Goal: Information Seeking & Learning: Learn about a topic

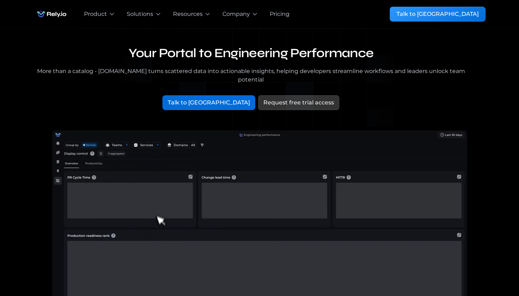
click at [309, 57] on h1 "Your Portal to Engineering Performance" at bounding box center [251, 54] width 435 height 16
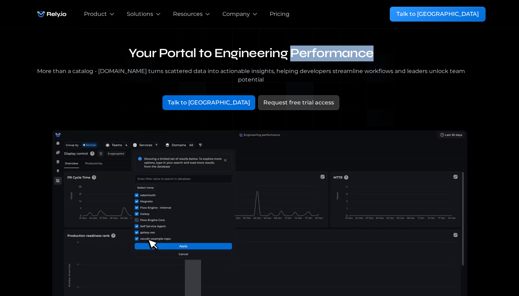
click at [309, 57] on h1 "Your Portal to Engineering Performance" at bounding box center [251, 54] width 435 height 16
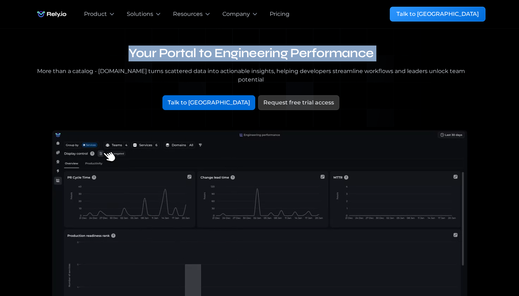
click at [309, 57] on h1 "Your Portal to Engineering Performance" at bounding box center [251, 54] width 435 height 16
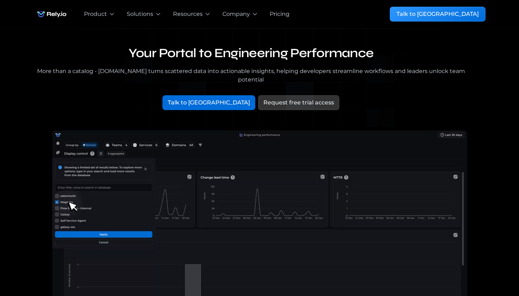
click at [297, 72] on div "More than a catalog - [DOMAIN_NAME] turns scattered data into actionable insigh…" at bounding box center [251, 75] width 435 height 17
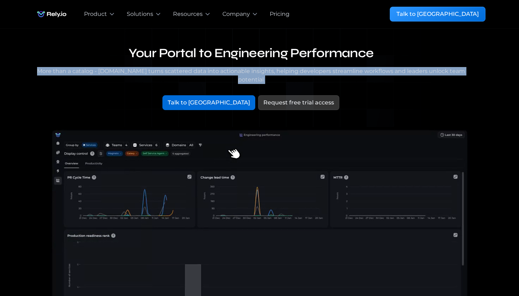
drag, startPoint x: 297, startPoint y: 72, endPoint x: 297, endPoint y: 67, distance: 4.9
click at [297, 70] on div "More than a catalog - [DOMAIN_NAME] turns scattered data into actionable insigh…" at bounding box center [251, 75] width 435 height 17
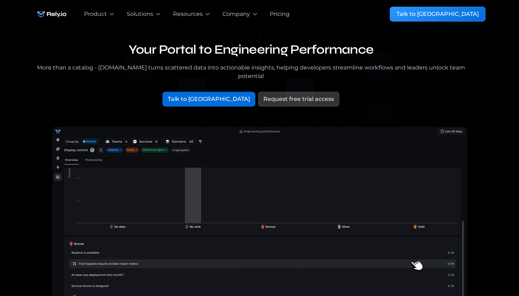
click at [297, 53] on h1 "Your Portal to Engineering Performance" at bounding box center [251, 50] width 435 height 16
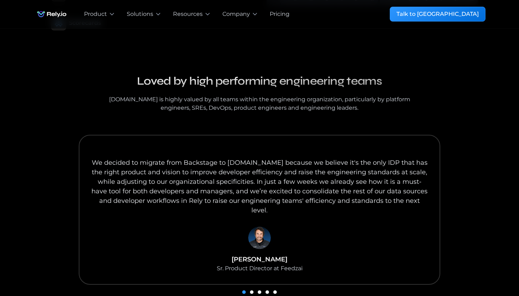
scroll to position [667, 0]
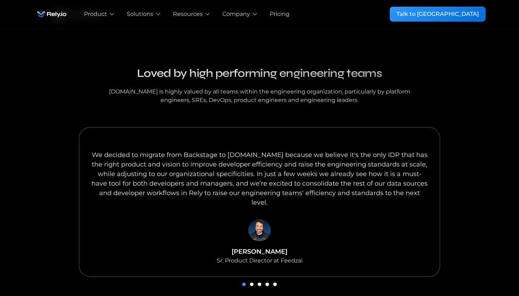
click at [297, 72] on h3 "Loved by high performing engineering teams" at bounding box center [259, 73] width 311 height 17
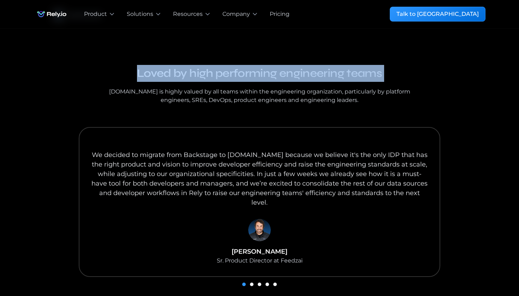
click at [297, 72] on h3 "Loved by high performing engineering teams" at bounding box center [259, 73] width 311 height 17
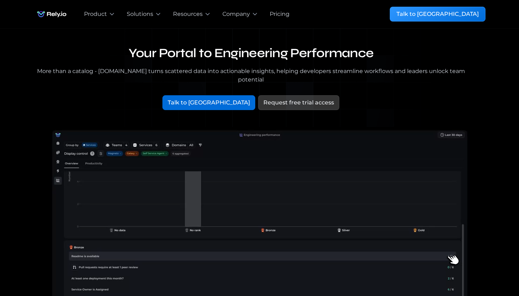
scroll to position [0, 0]
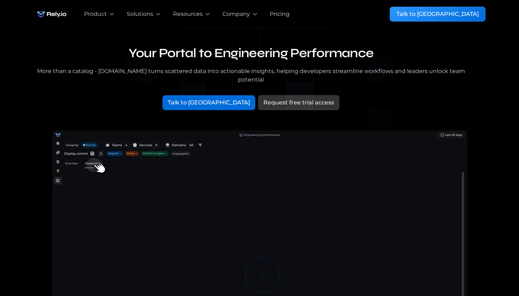
click at [219, 48] on h1 "Your Portal to Engineering Performance" at bounding box center [251, 54] width 435 height 16
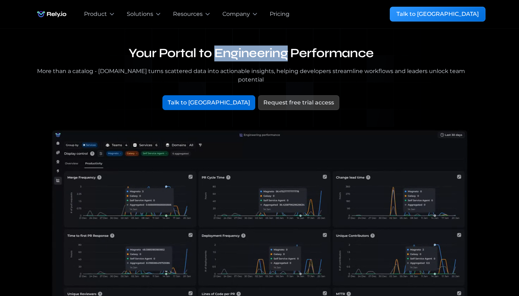
click at [219, 48] on h1 "Your Portal to Engineering Performance" at bounding box center [251, 54] width 435 height 16
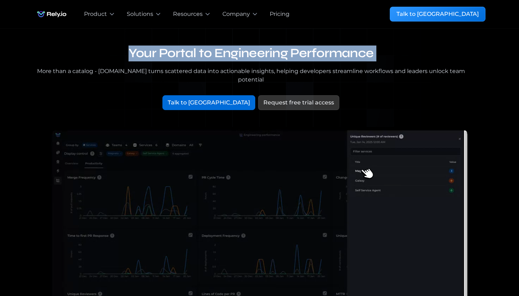
click at [219, 48] on h1 "Your Portal to Engineering Performance" at bounding box center [251, 54] width 435 height 16
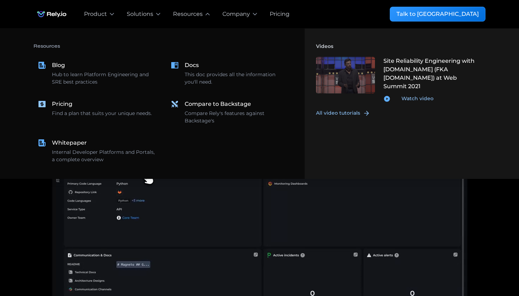
click at [235, 55] on div "Resources Blog Hub to learn Platform Engineering and SRE best practices Docs Th…" at bounding box center [164, 104] width 260 height 128
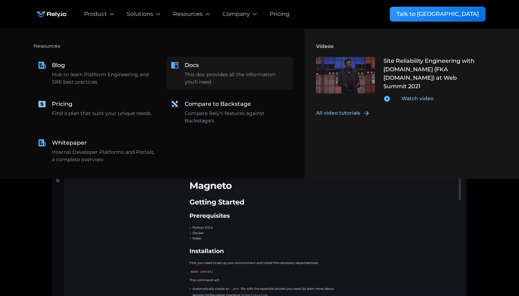
click at [225, 61] on div "Docs This doc provides all the information you'll need." at bounding box center [237, 73] width 105 height 25
